Goal: Task Accomplishment & Management: Use online tool/utility

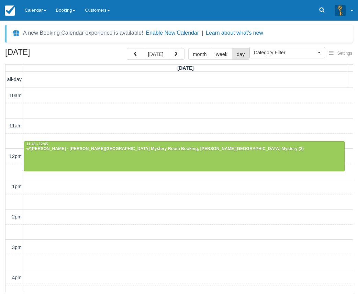
select select
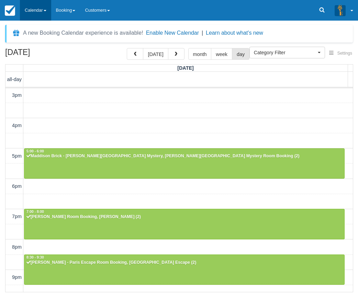
click at [38, 9] on link "Calendar" at bounding box center [35, 10] width 31 height 21
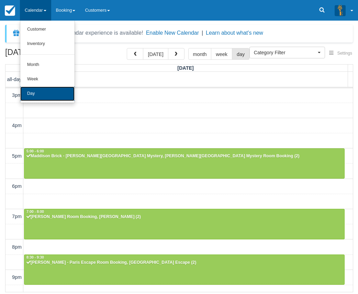
click at [42, 90] on link "Day" at bounding box center [47, 94] width 54 height 14
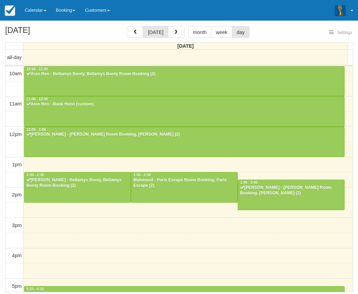
select select
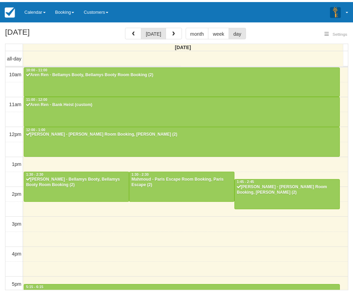
scroll to position [154, 0]
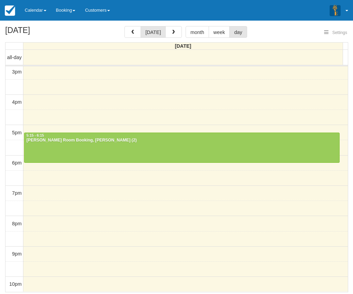
select select
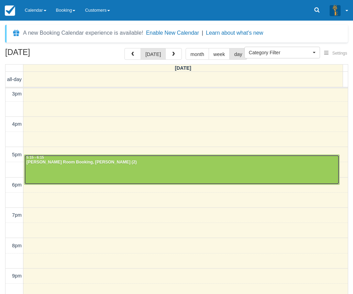
click at [105, 164] on div "Alana - Ransom Room Booking, Ransom (2)" at bounding box center [182, 163] width 312 height 6
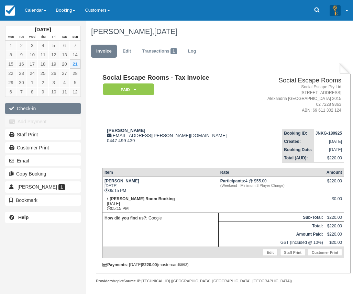
click at [27, 107] on button "Check-in" at bounding box center [43, 108] width 76 height 11
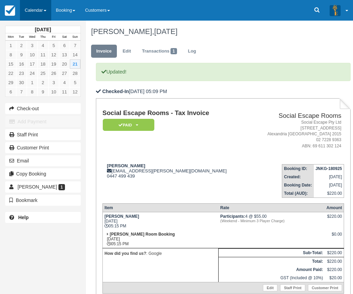
click at [45, 10] on span at bounding box center [45, 10] width 3 height 1
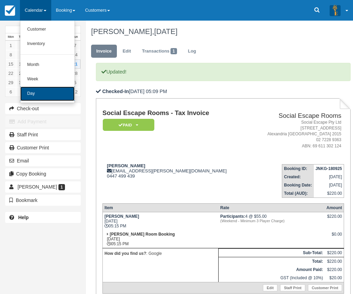
click at [34, 95] on link "Day" at bounding box center [47, 94] width 54 height 14
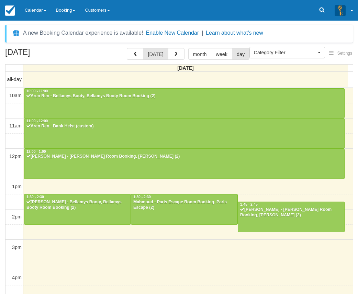
select select
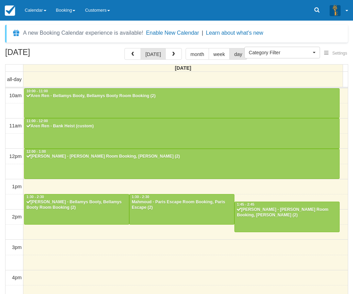
scroll to position [154, 0]
